Goal: Use online tool/utility

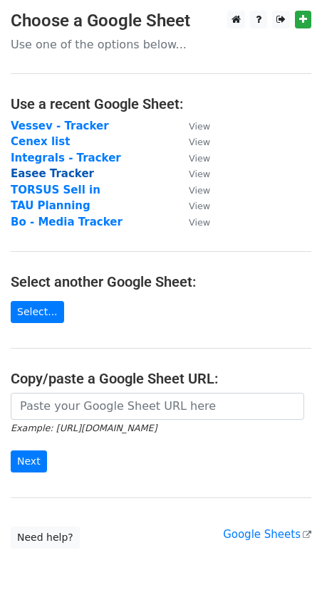
click at [40, 173] on strong "Easee Tracker" at bounding box center [52, 173] width 83 height 13
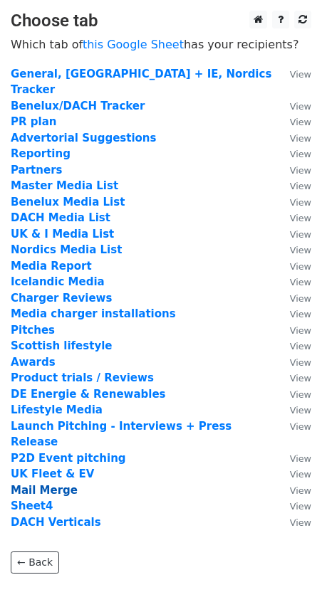
click at [37, 484] on strong "Mail Merge" at bounding box center [44, 490] width 67 height 13
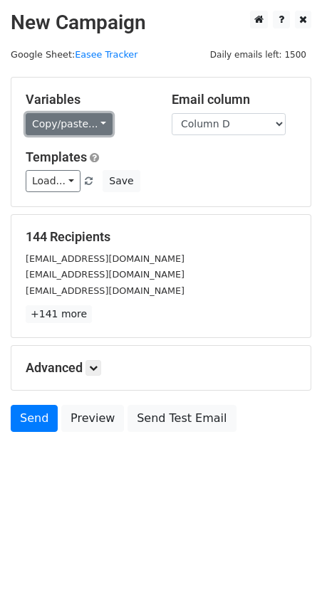
click at [48, 128] on link "Copy/paste..." at bounding box center [69, 124] width 87 height 22
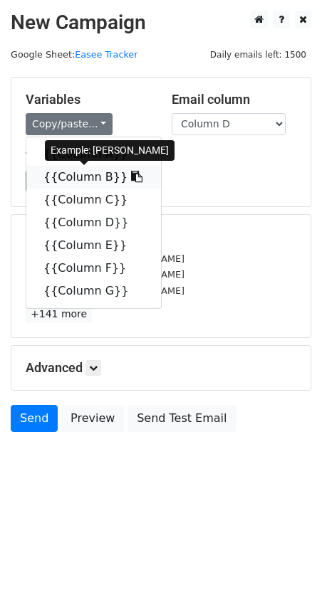
click at [66, 177] on link "{{Column B}}" at bounding box center [93, 177] width 134 height 23
